Goal: Transaction & Acquisition: Purchase product/service

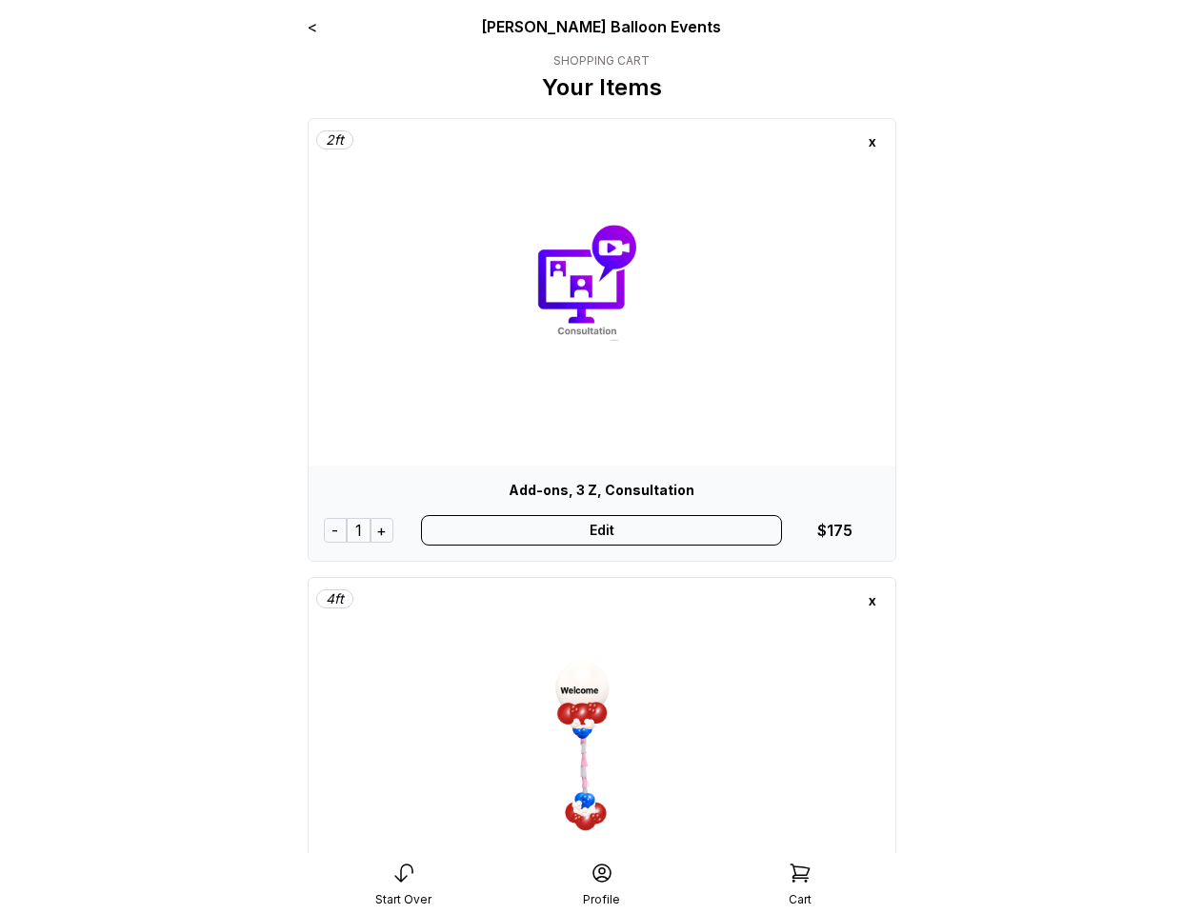
click at [873, 142] on div "x" at bounding box center [872, 142] width 30 height 30
click at [335, 531] on div "-" at bounding box center [335, 530] width 23 height 25
click at [382, 531] on div "+" at bounding box center [382, 530] width 23 height 25
click at [601, 531] on div "Edit" at bounding box center [601, 530] width 361 height 30
click at [873, 601] on div "x" at bounding box center [872, 601] width 30 height 30
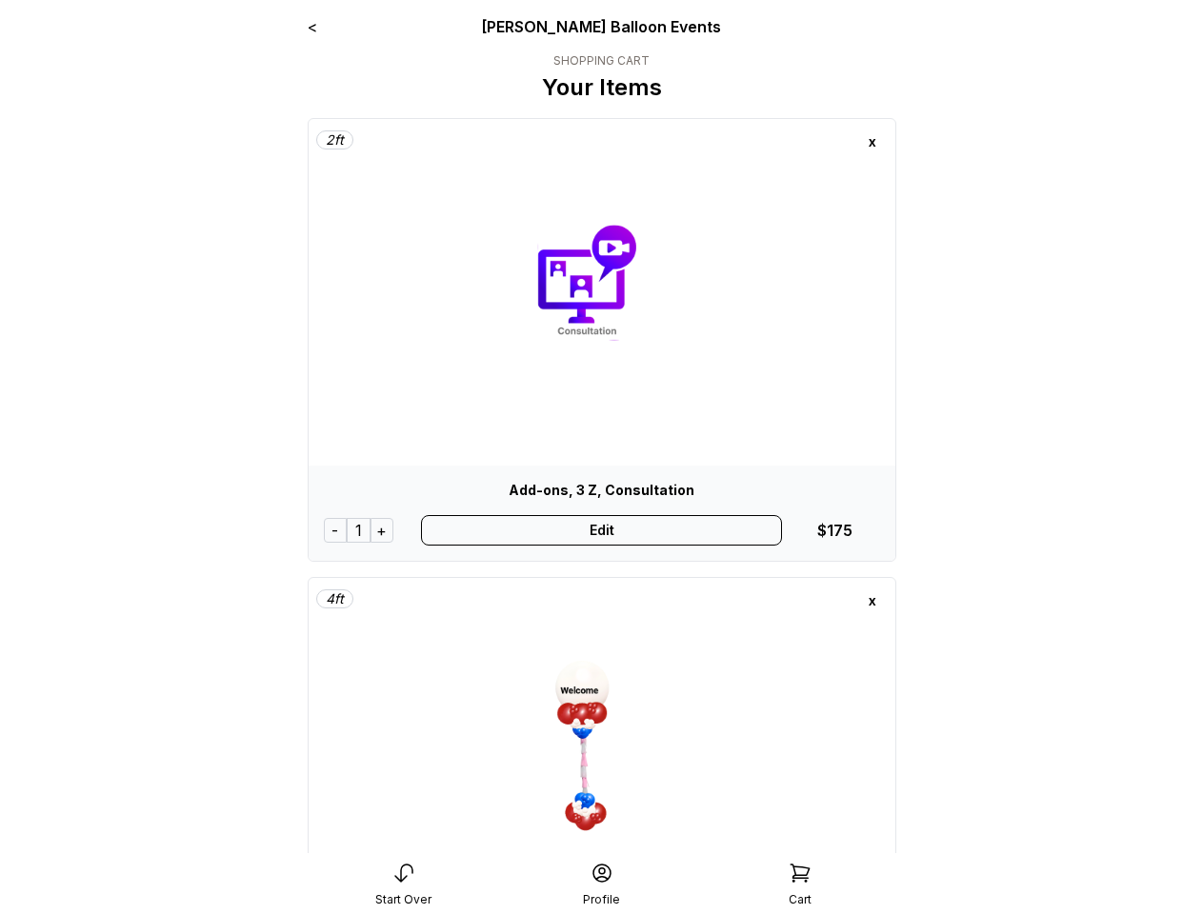
click at [404, 885] on div "Start Over" at bounding box center [404, 885] width 198 height 46
click at [602, 885] on div "Profile" at bounding box center [602, 885] width 198 height 46
click at [800, 885] on div "Cart" at bounding box center [800, 885] width 198 height 46
